Goal: Task Accomplishment & Management: Manage account settings

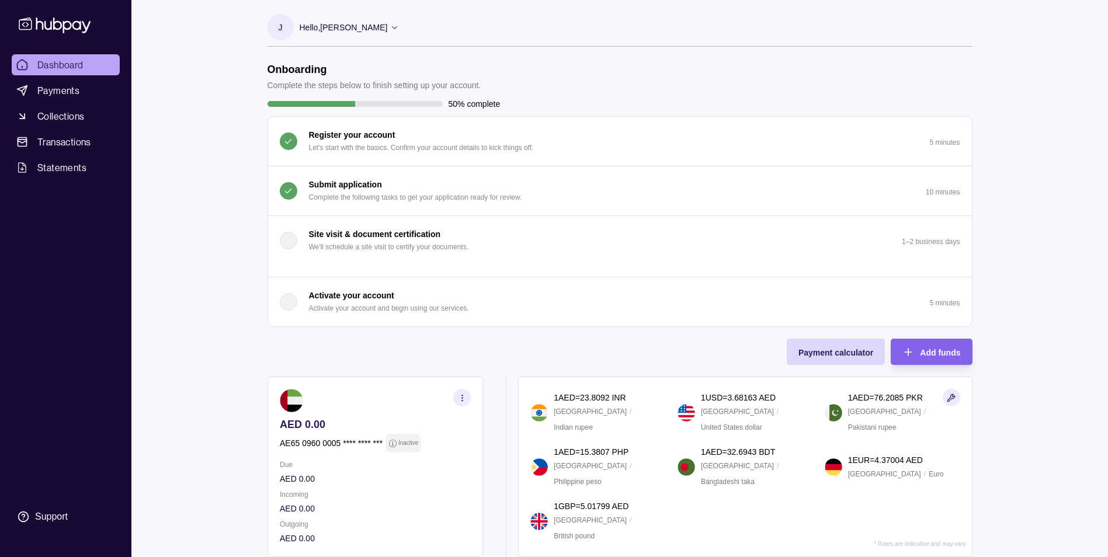
click at [371, 186] on p "Submit application" at bounding box center [345, 184] width 73 height 13
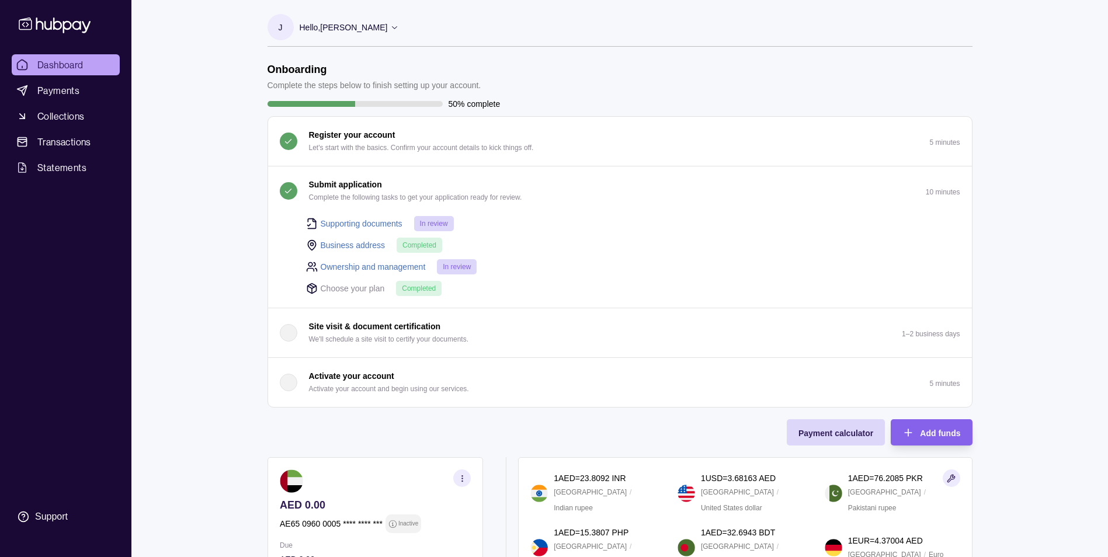
click at [371, 186] on p "Submit application" at bounding box center [345, 184] width 73 height 13
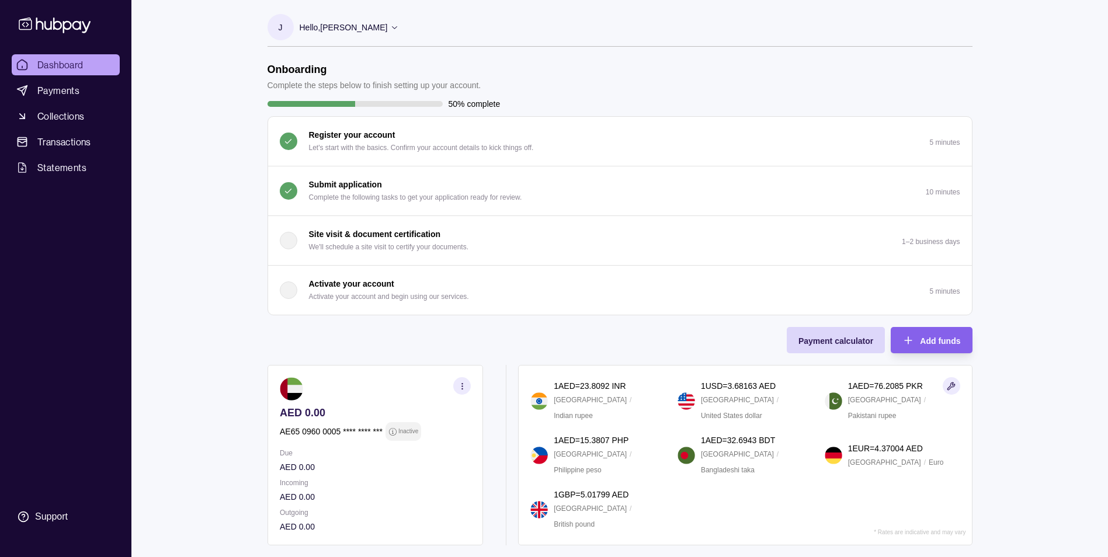
click at [397, 27] on icon at bounding box center [394, 27] width 9 height 9
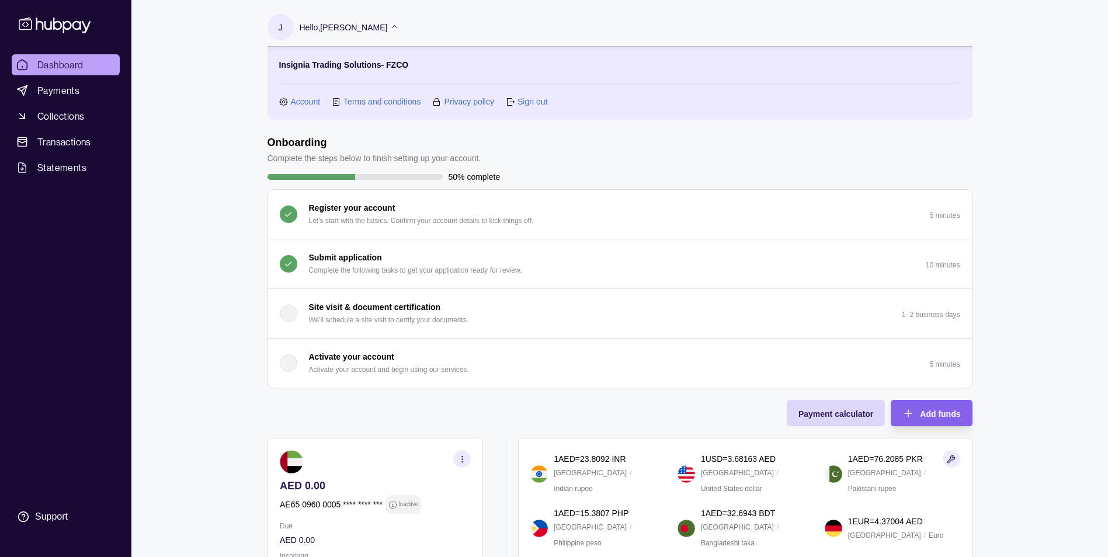
click at [536, 103] on link "Sign out" at bounding box center [533, 101] width 30 height 13
